Goal: Task Accomplishment & Management: Use online tool/utility

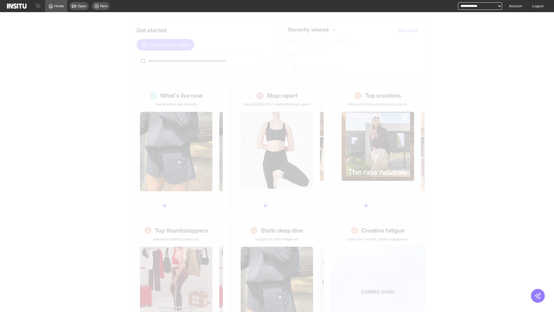
click at [167, 45] on span "Create a new report" at bounding box center [169, 44] width 40 height 7
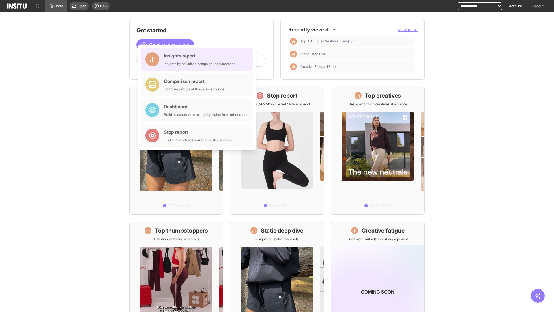
click at [198, 59] on div "Insights report Insights by ad, adset, campaign, or placement" at bounding box center [199, 59] width 71 height 14
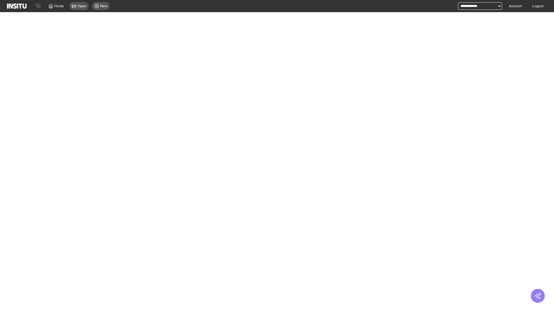
select select "**"
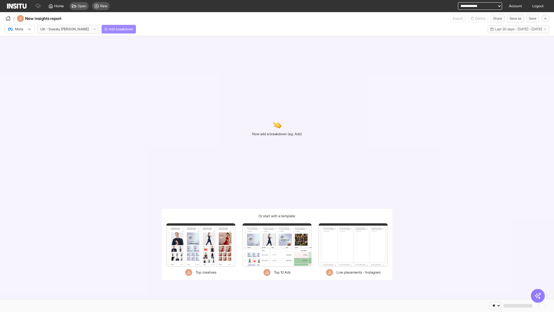
click at [109, 29] on span "Add breakdown" at bounding box center [121, 29] width 25 height 5
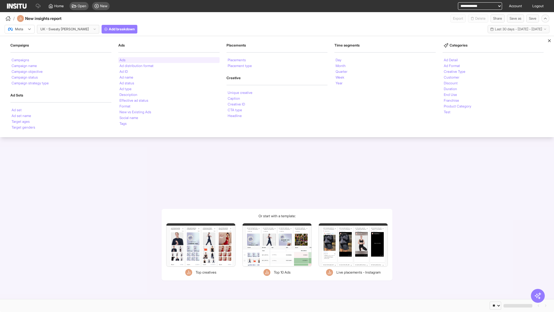
click at [122, 60] on li "Ads" at bounding box center [122, 59] width 6 height 3
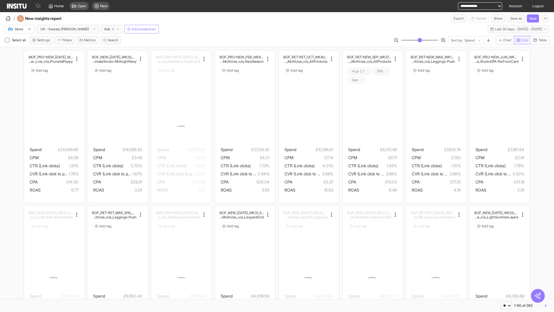
click at [522, 40] on span "Grid" at bounding box center [525, 40] width 7 height 5
